Goal: Task Accomplishment & Management: Use online tool/utility

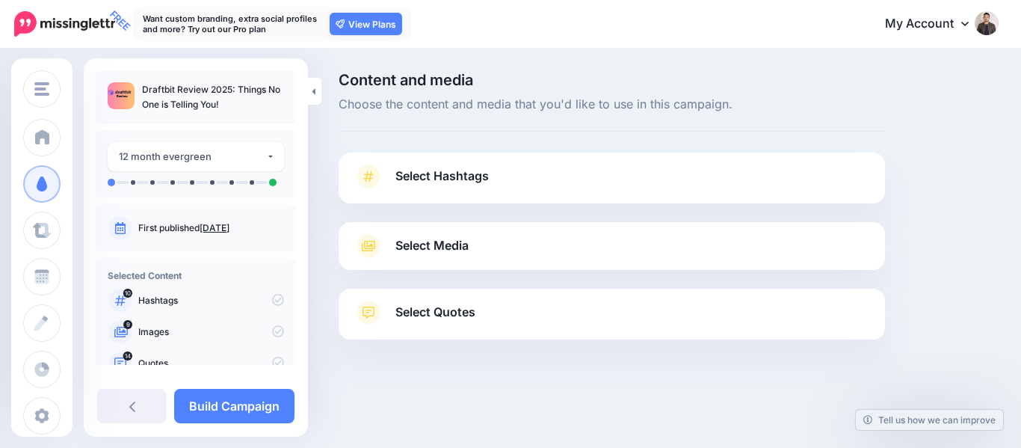
click at [505, 187] on link "Select Hashtags" at bounding box center [612, 184] width 517 height 39
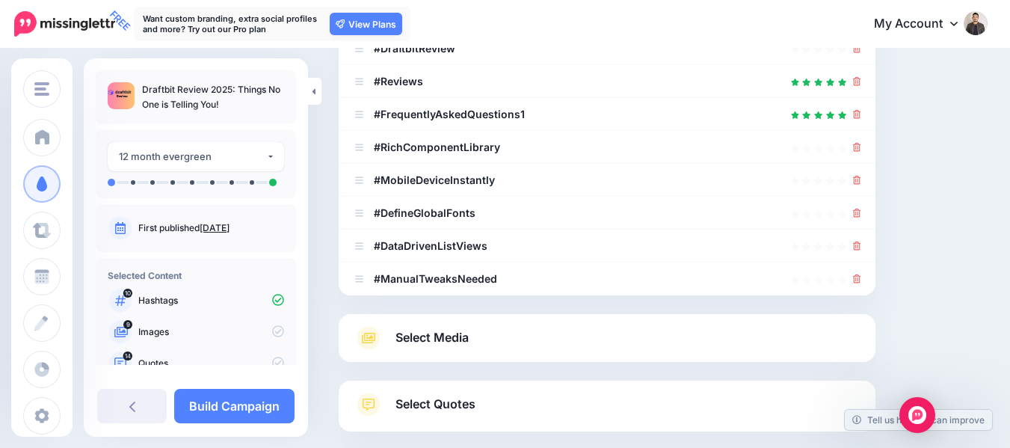
scroll to position [374, 0]
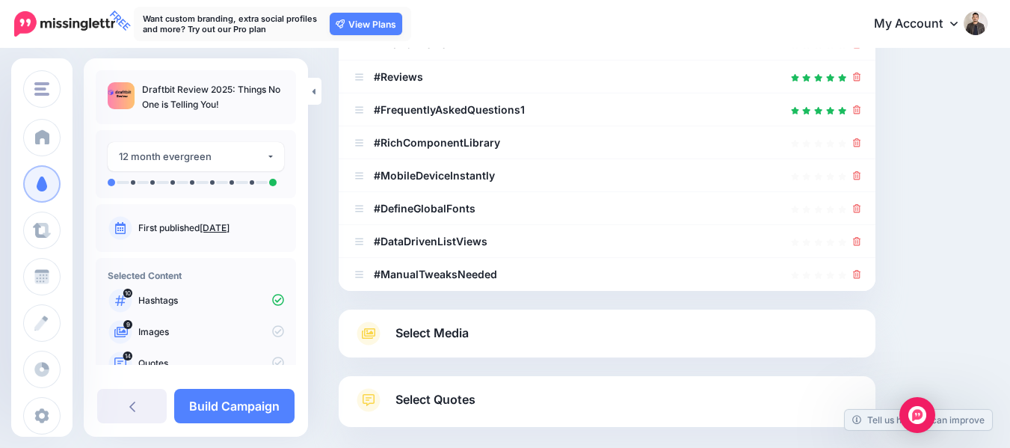
click at [518, 322] on link "Select Media" at bounding box center [607, 334] width 507 height 24
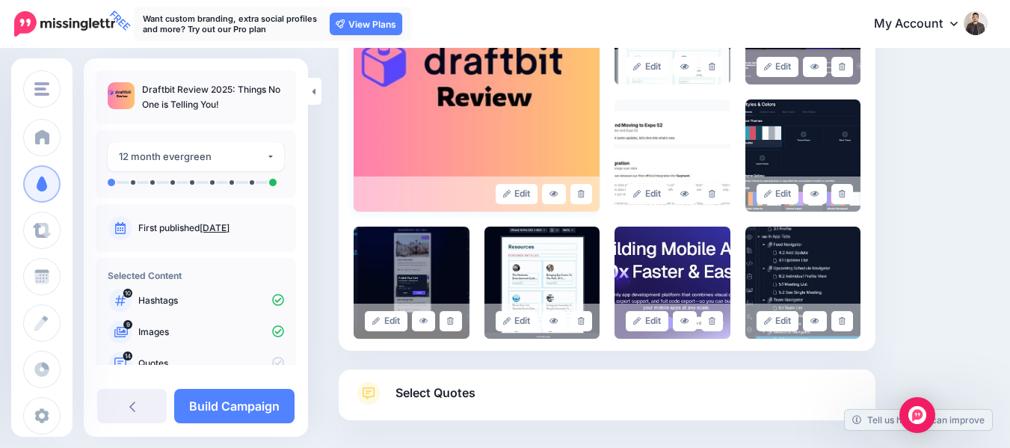
scroll to position [506, 0]
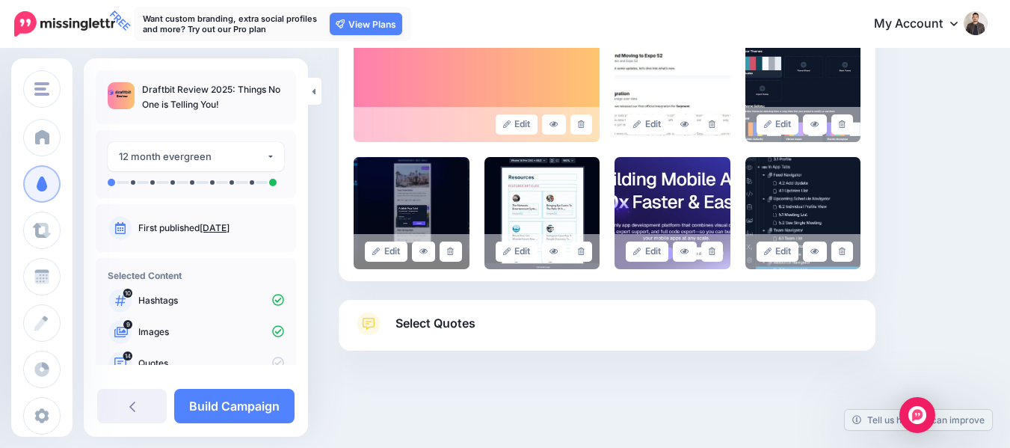
click at [536, 326] on link "Select Quotes" at bounding box center [607, 331] width 507 height 39
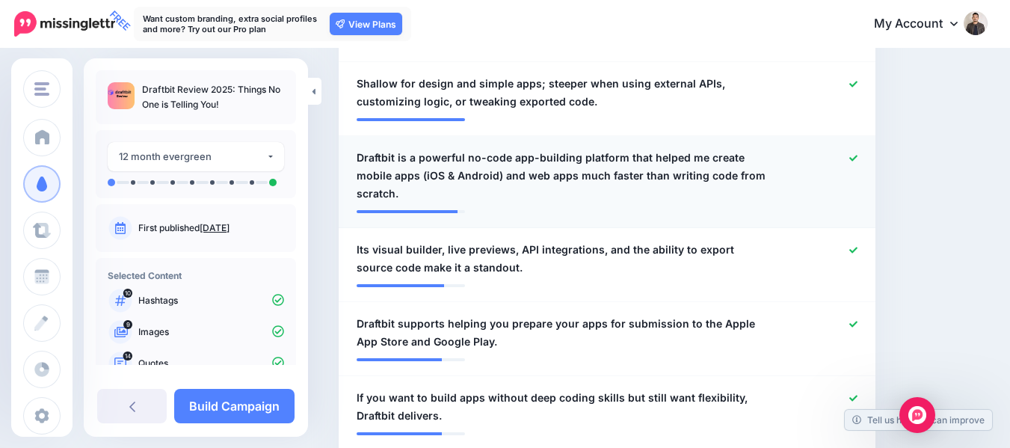
scroll to position [731, 0]
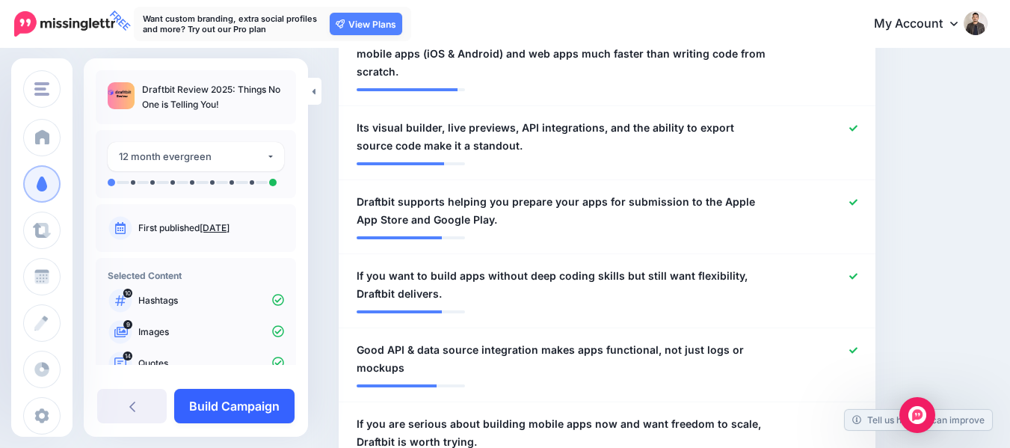
click at [240, 411] on link "Build Campaign" at bounding box center [234, 406] width 120 height 34
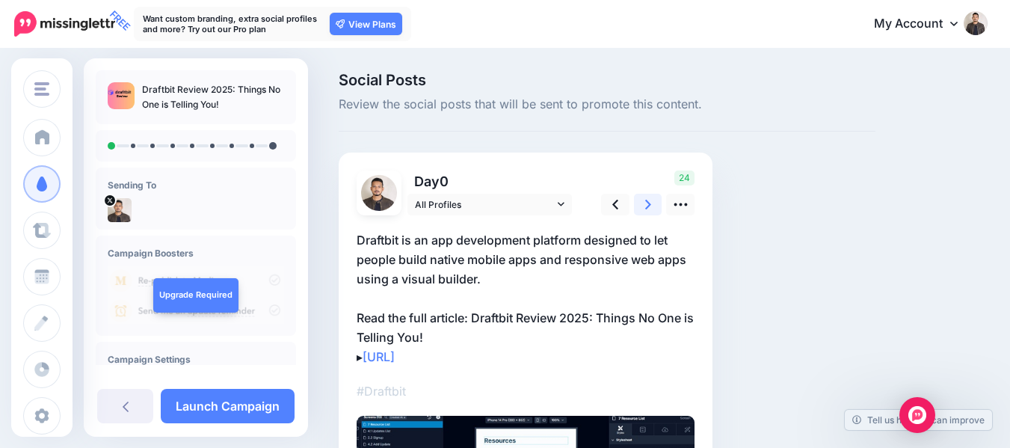
click at [642, 205] on link at bounding box center [648, 205] width 28 height 22
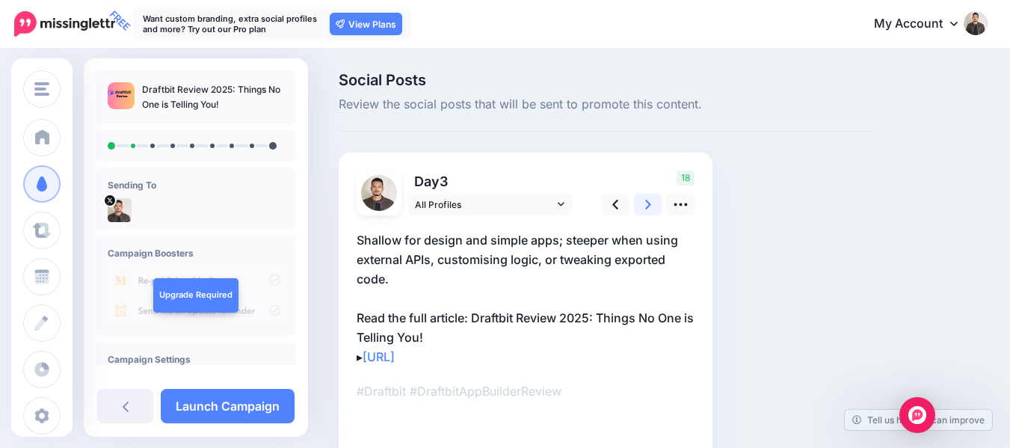
click at [643, 203] on link at bounding box center [648, 205] width 28 height 22
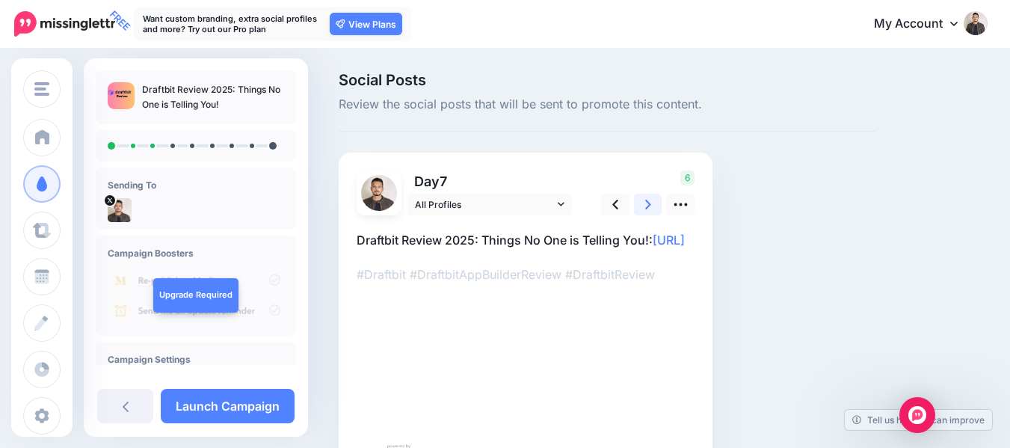
click at [643, 203] on link at bounding box center [648, 205] width 28 height 22
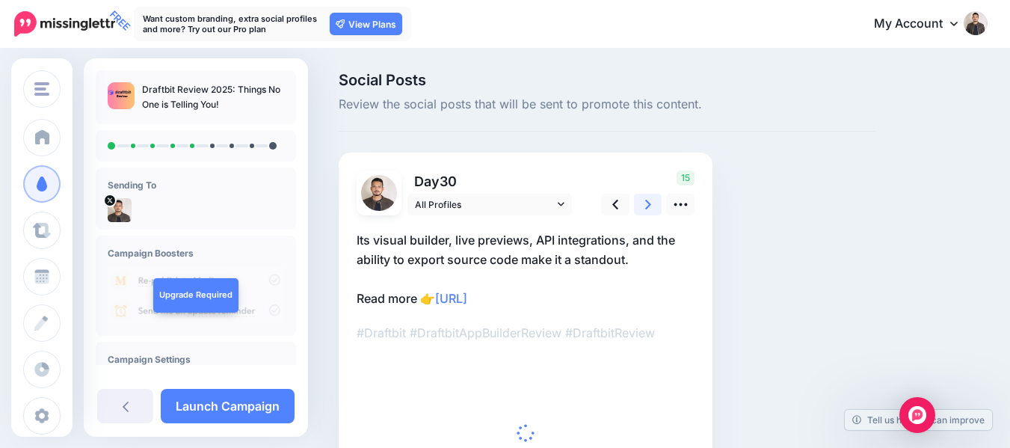
click at [643, 203] on link at bounding box center [648, 205] width 28 height 22
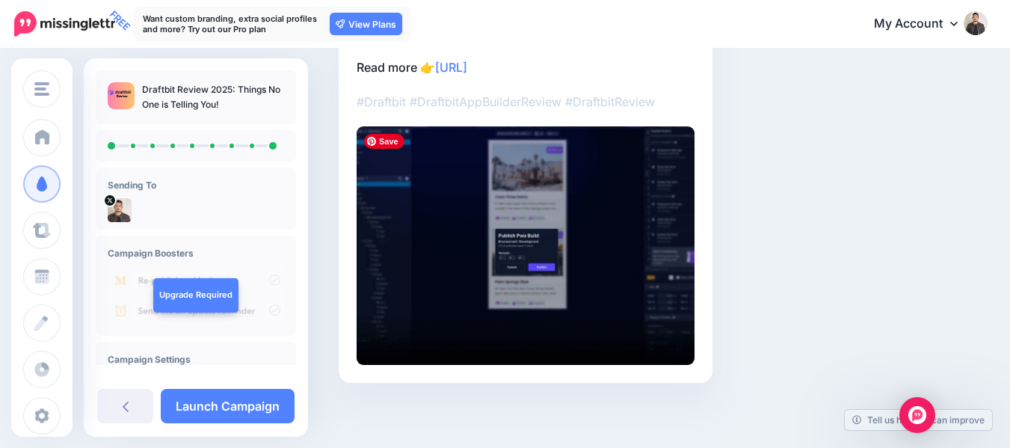
scroll to position [233, 0]
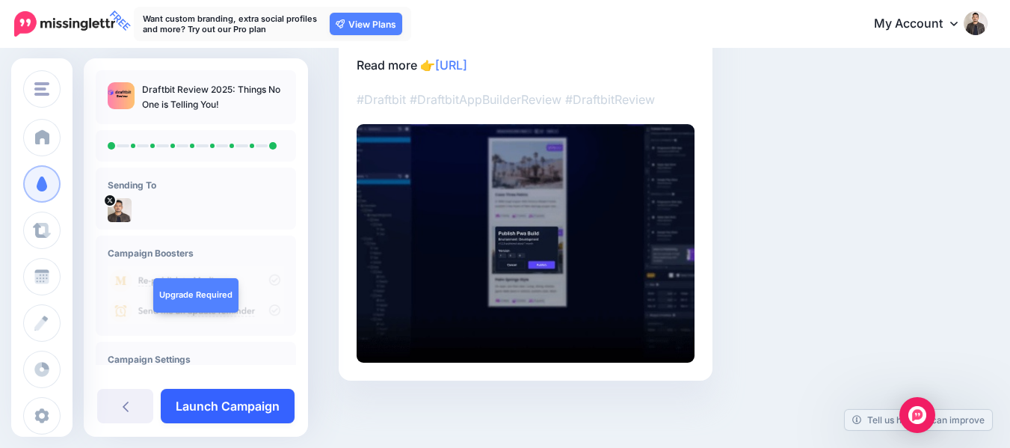
click at [250, 408] on link "Launch Campaign" at bounding box center [228, 406] width 134 height 34
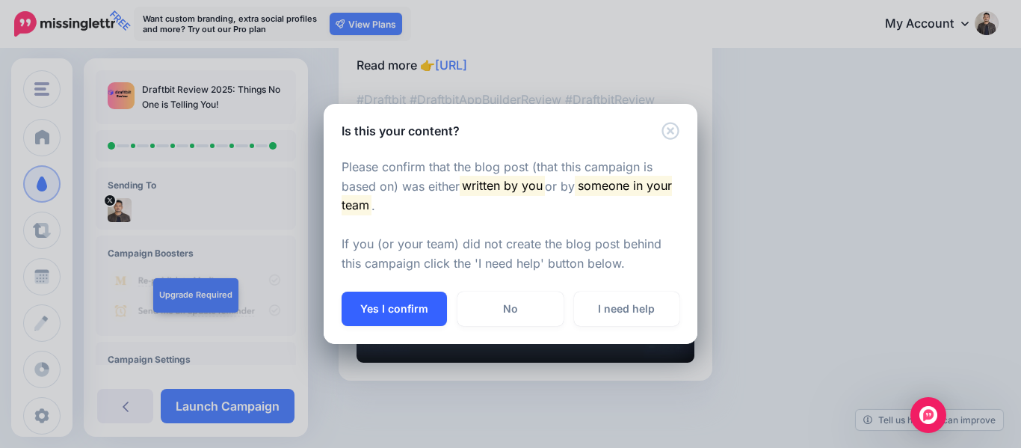
click at [387, 311] on button "Yes I confirm" at bounding box center [394, 309] width 105 height 34
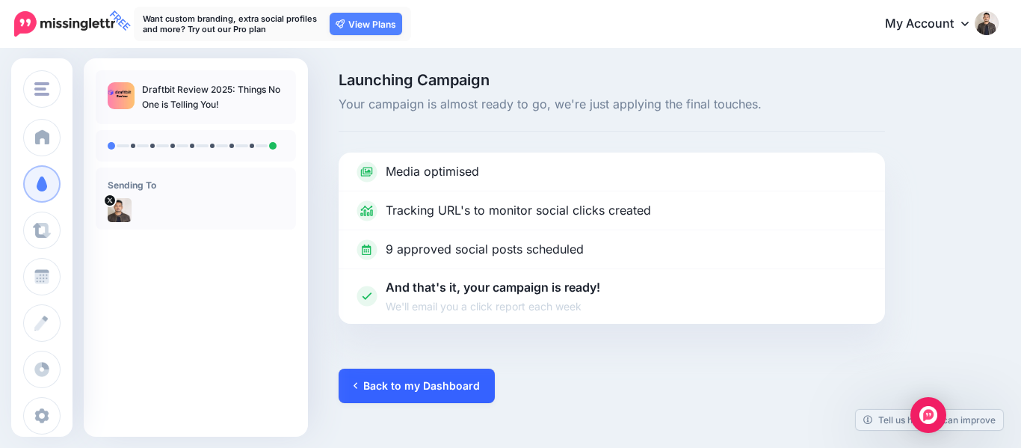
click at [440, 375] on link "Back to my Dashboard" at bounding box center [417, 386] width 156 height 34
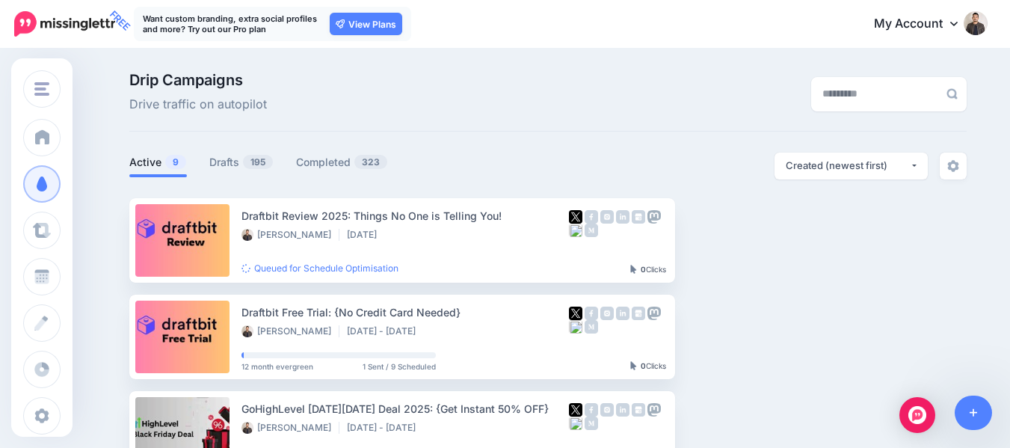
click at [240, 165] on link "Drafts 195" at bounding box center [241, 162] width 64 height 18
